Goal: Find specific page/section: Find specific page/section

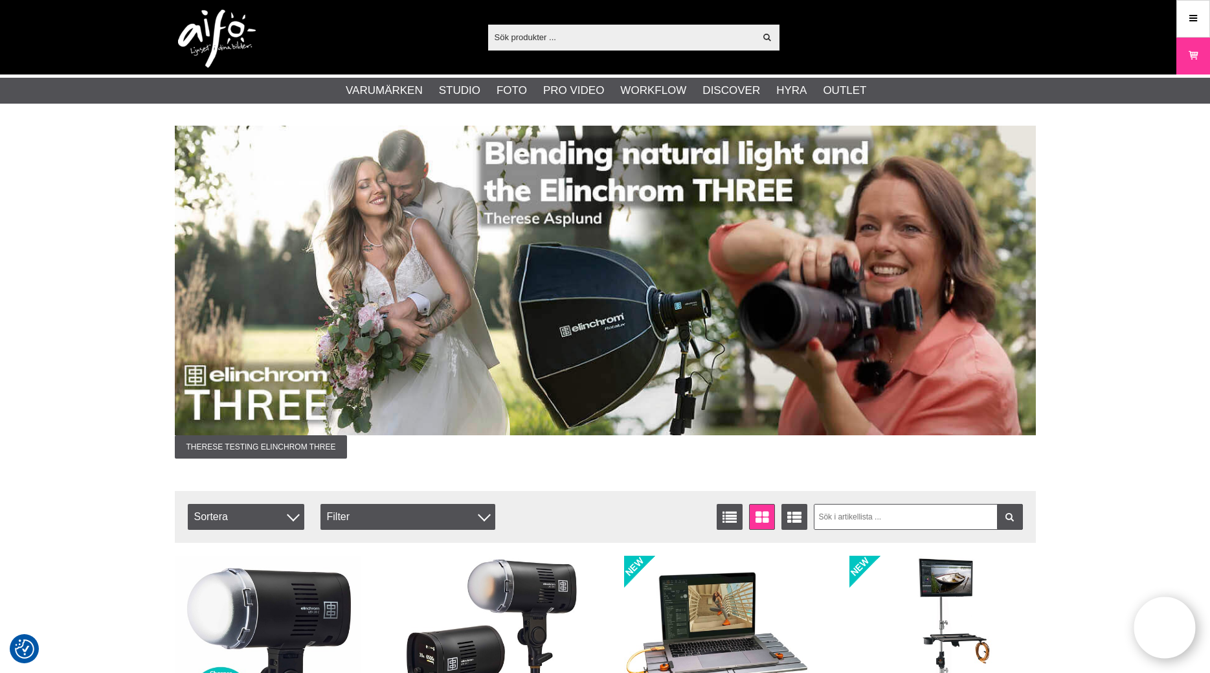
click at [551, 28] on input "text" at bounding box center [621, 36] width 267 height 19
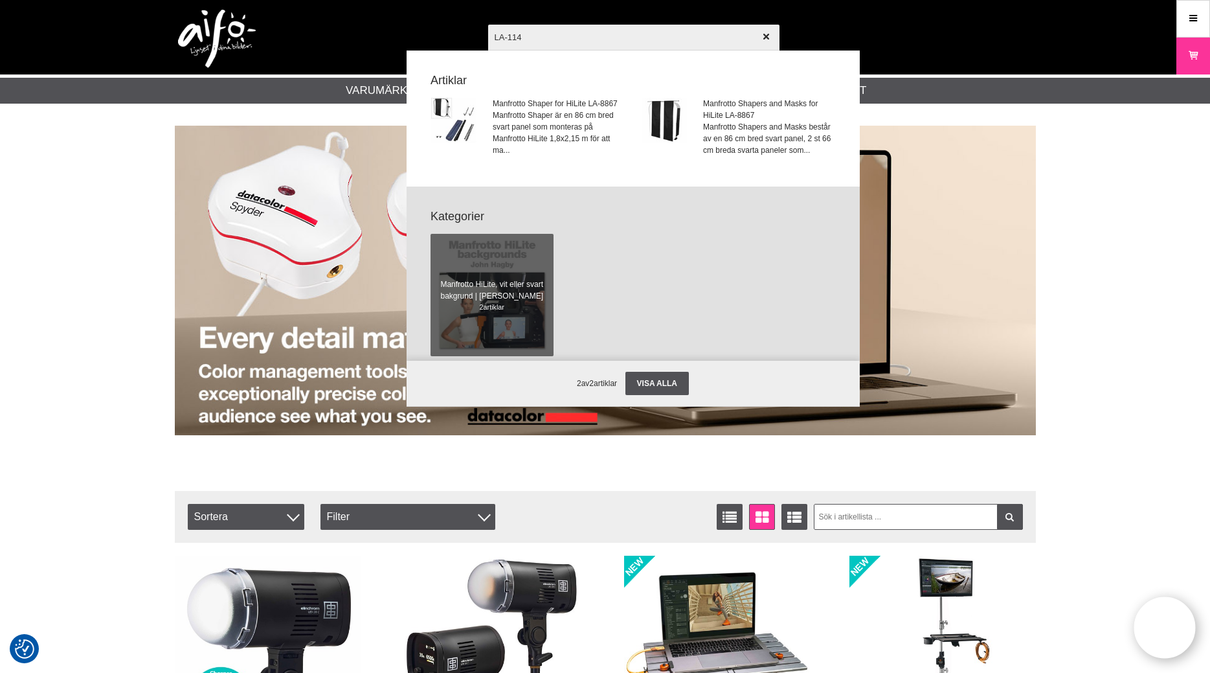
type input "LA-1142"
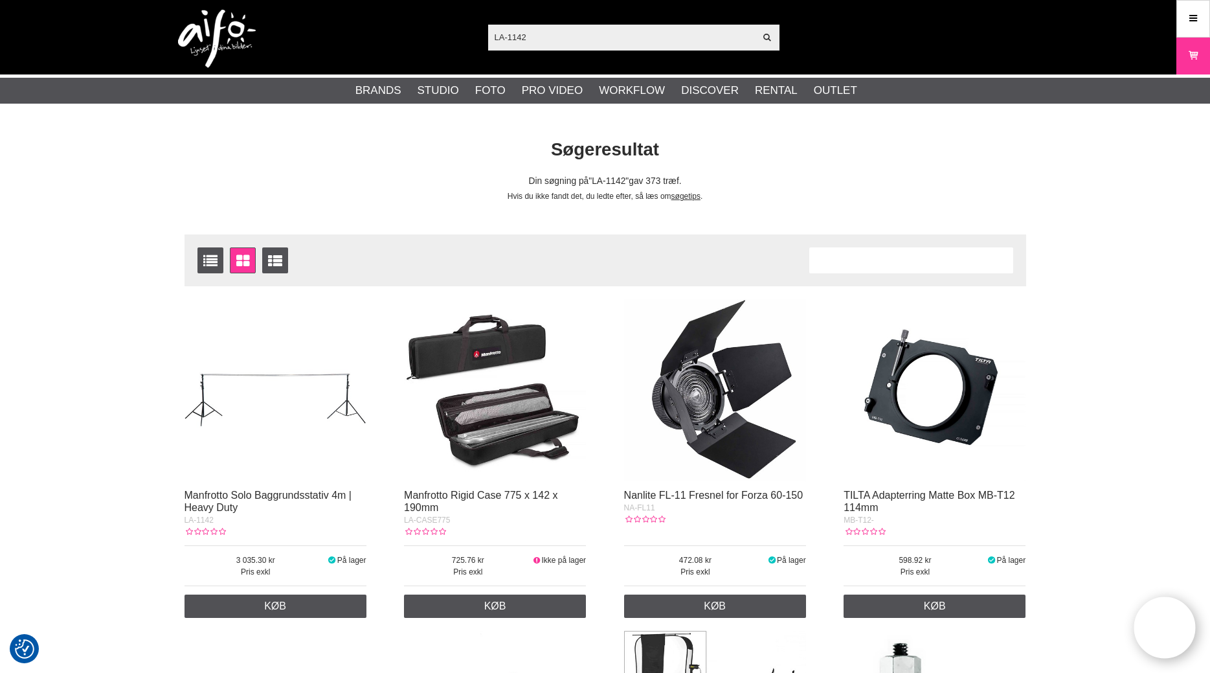
click at [278, 434] on img at bounding box center [276, 390] width 182 height 182
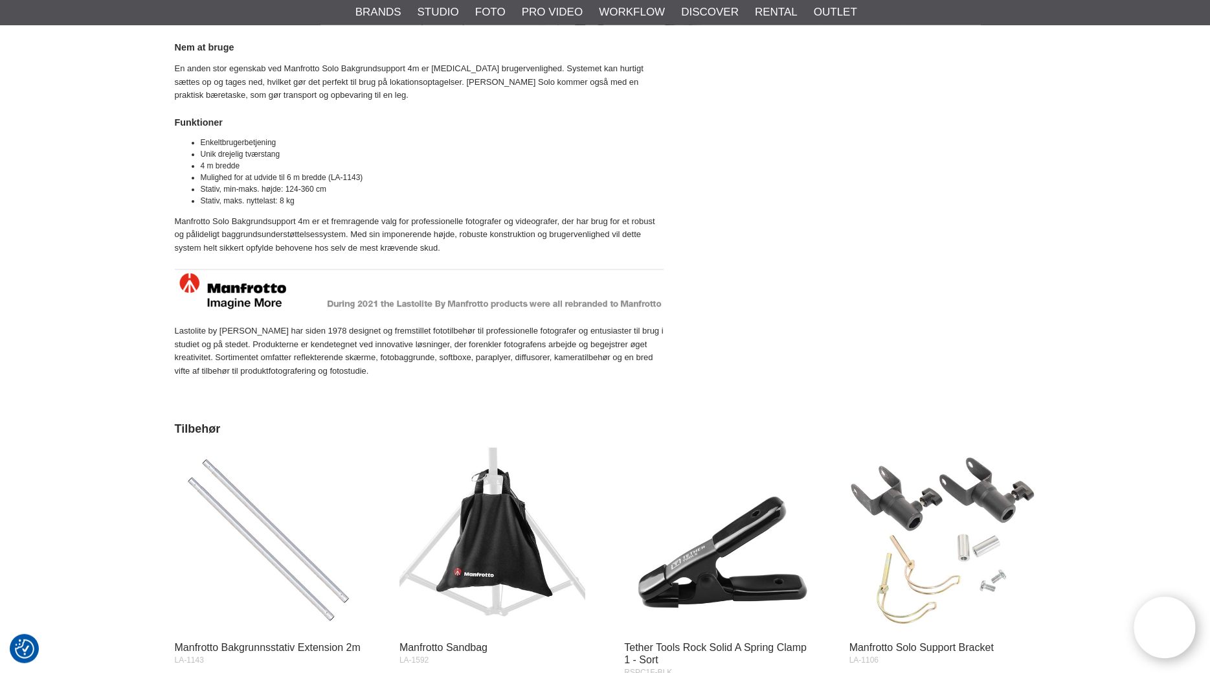
scroll to position [1189, 0]
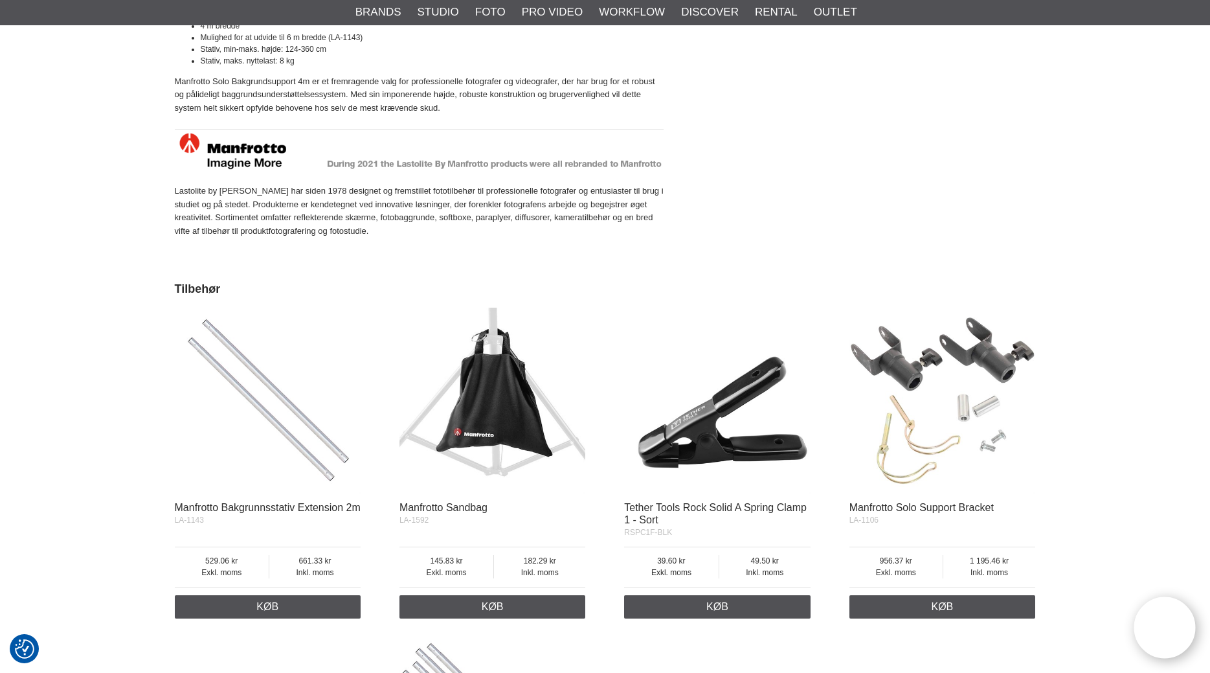
click at [289, 426] on img at bounding box center [268, 401] width 186 height 186
